Goal: Check status: Check status

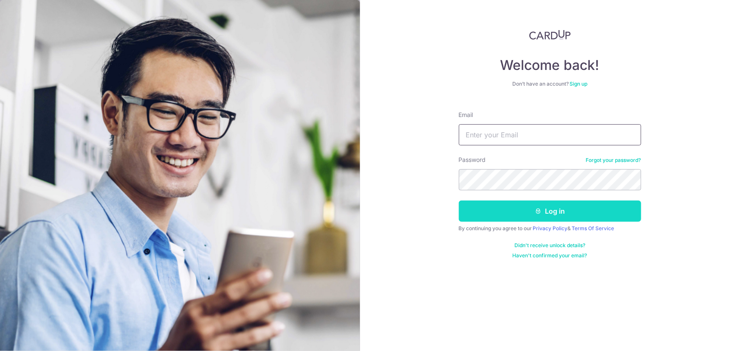
type input "[PERSON_NAME][EMAIL_ADDRESS][DOMAIN_NAME]"
click at [503, 201] on button "Log in" at bounding box center [550, 211] width 182 height 21
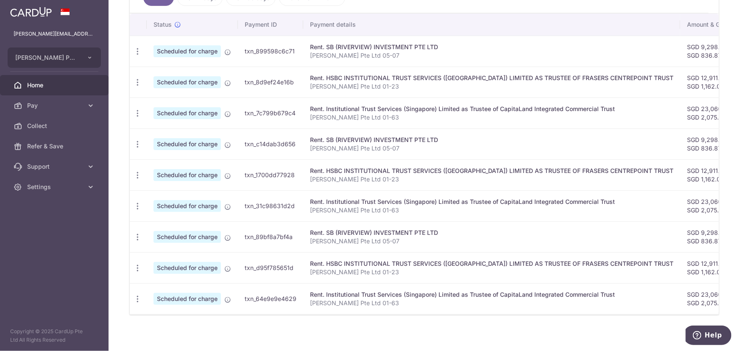
scroll to position [256, 0]
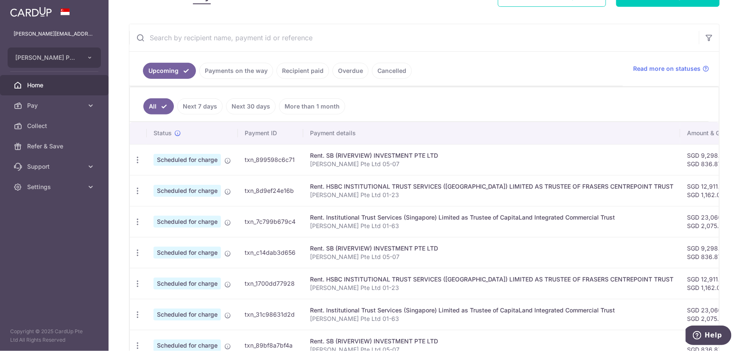
click at [220, 74] on link "Payments on the way" at bounding box center [236, 71] width 74 height 16
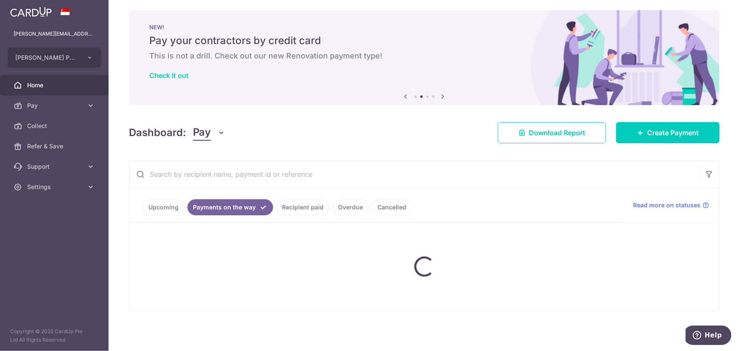
scroll to position [26, 0]
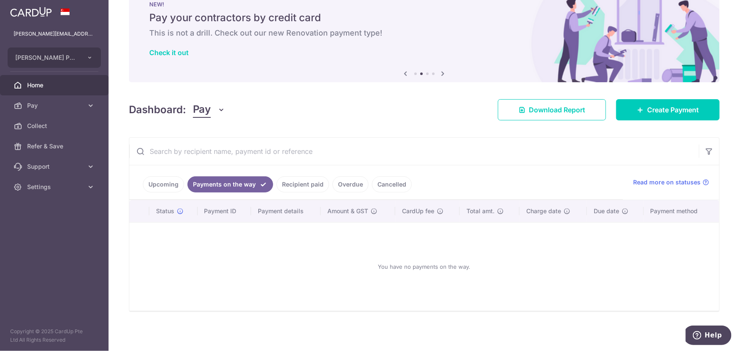
click at [179, 184] on link "Upcoming" at bounding box center [163, 185] width 41 height 16
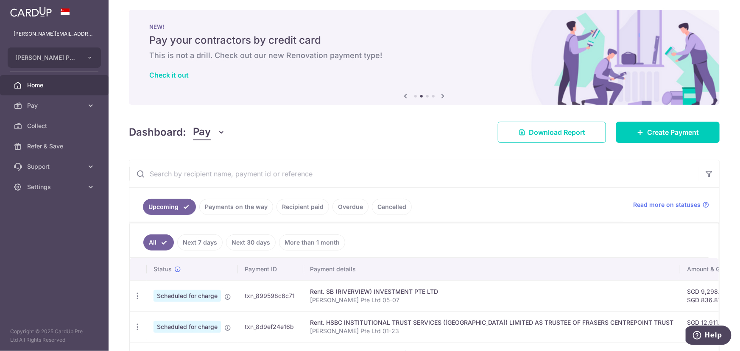
scroll to position [0, 0]
